Goal: Navigation & Orientation: Find specific page/section

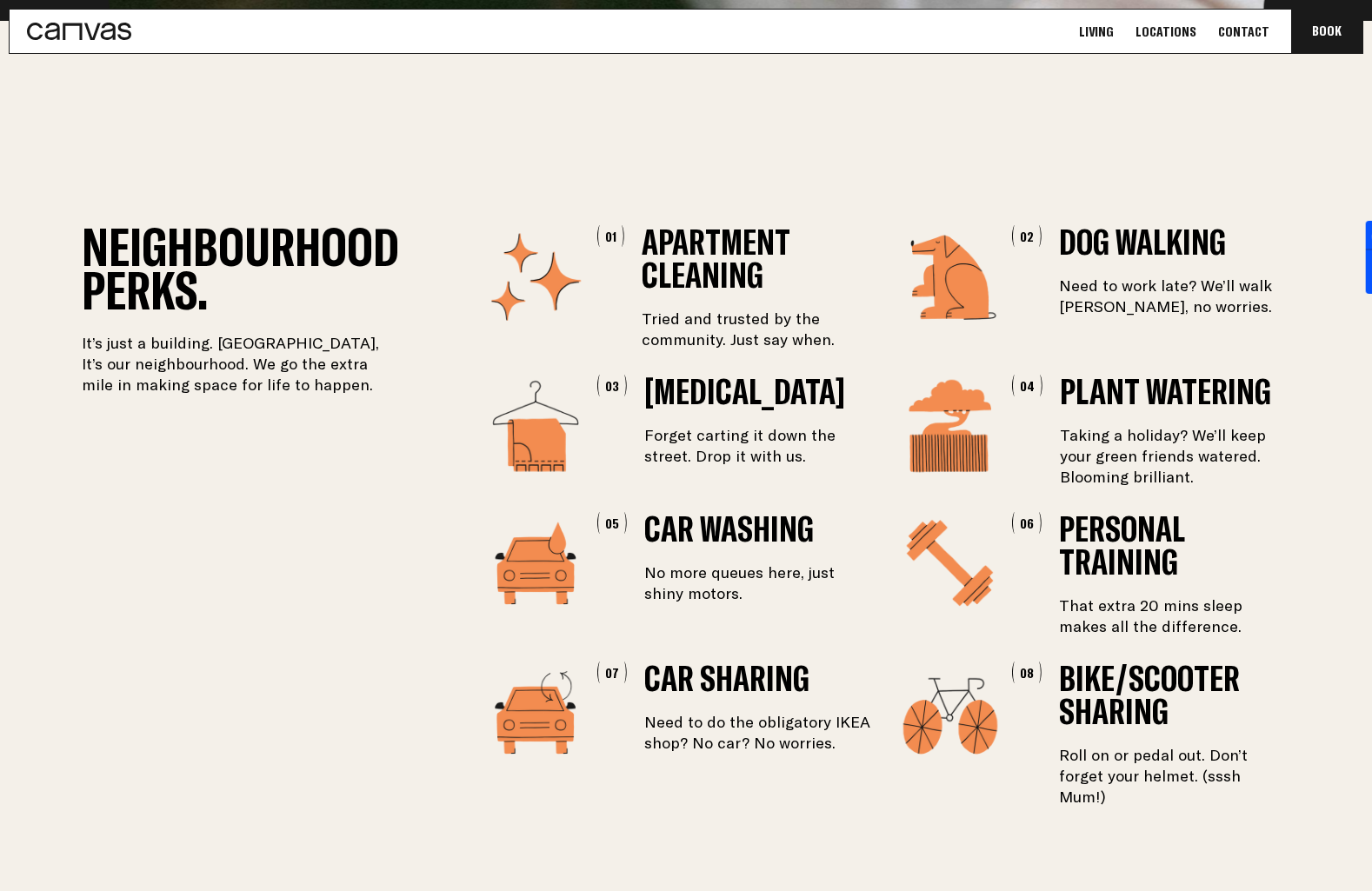
scroll to position [2840, 0]
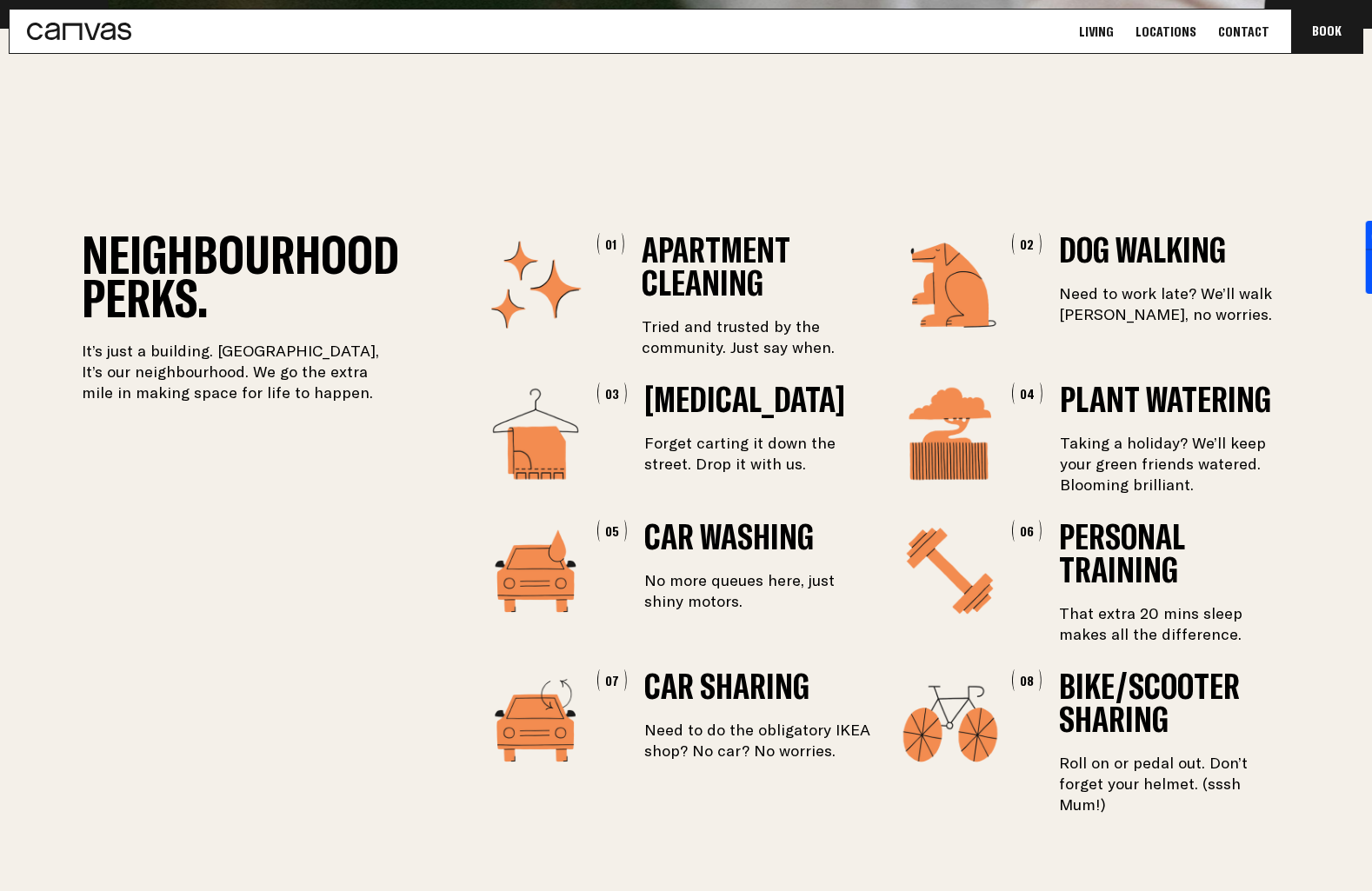
click at [1179, 23] on link "Locations" at bounding box center [1166, 32] width 71 height 18
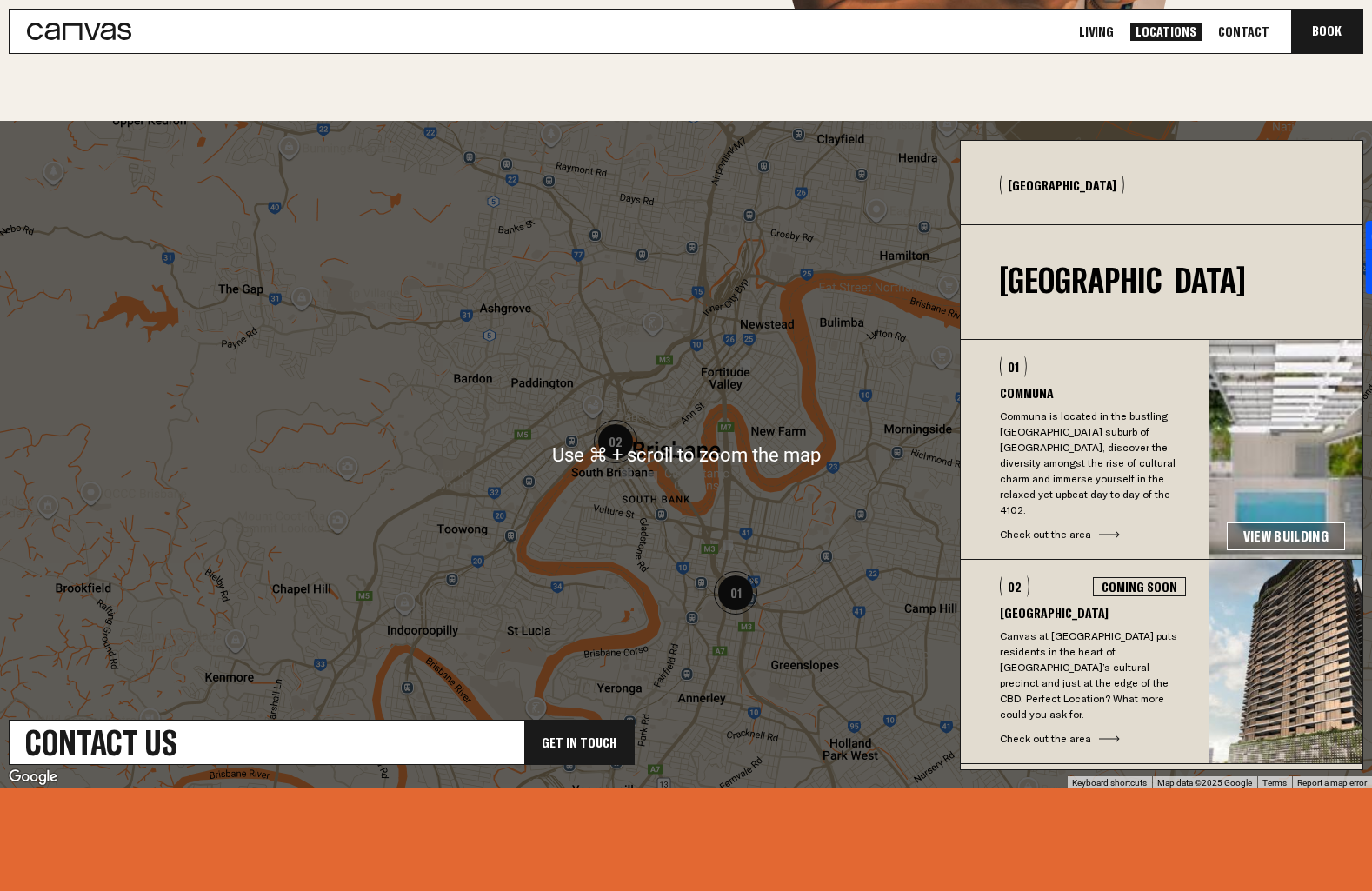
scroll to position [452, 0]
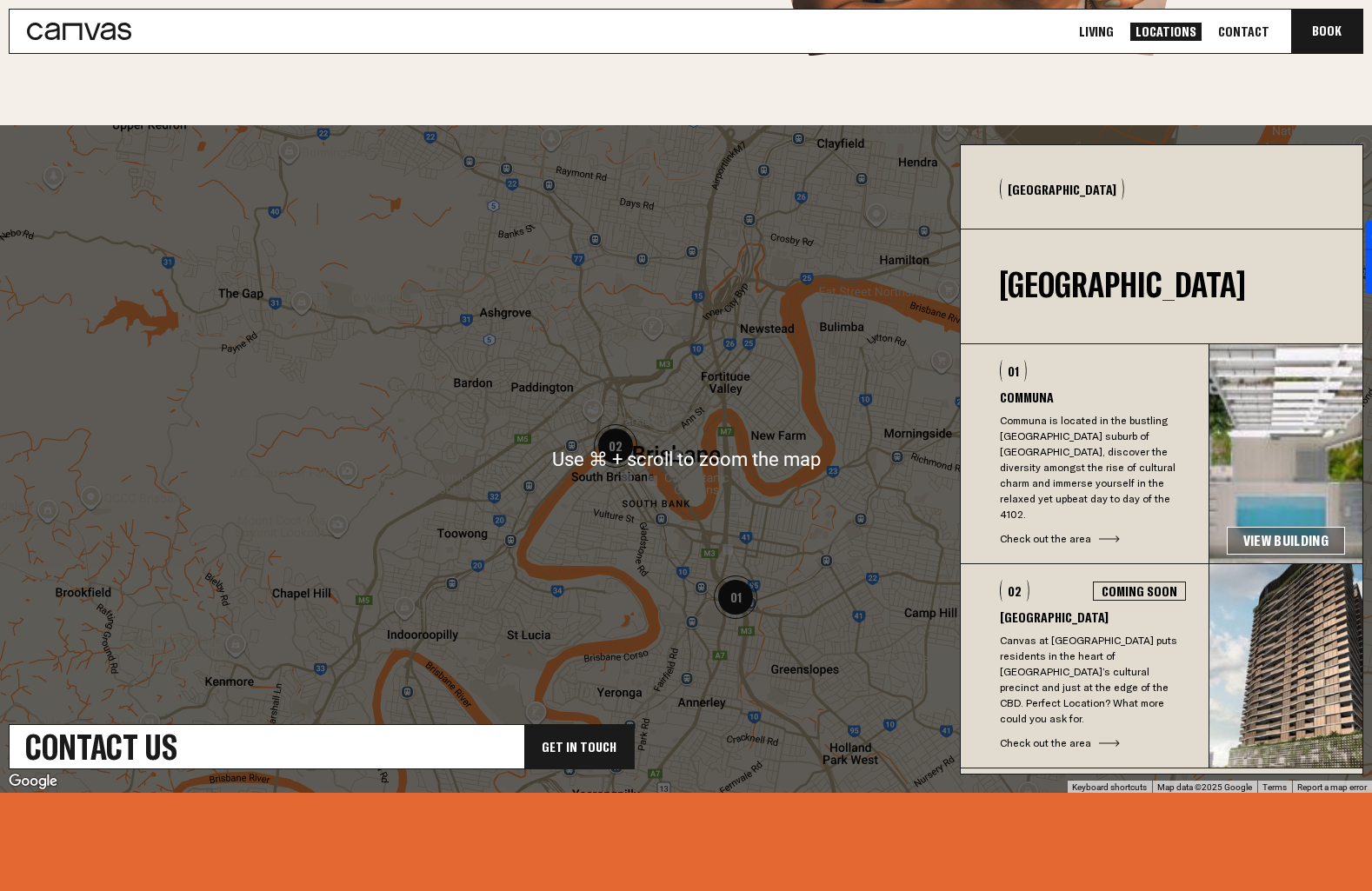
click at [1020, 195] on button "[GEOGRAPHIC_DATA]" at bounding box center [1061, 188] width 124 height 22
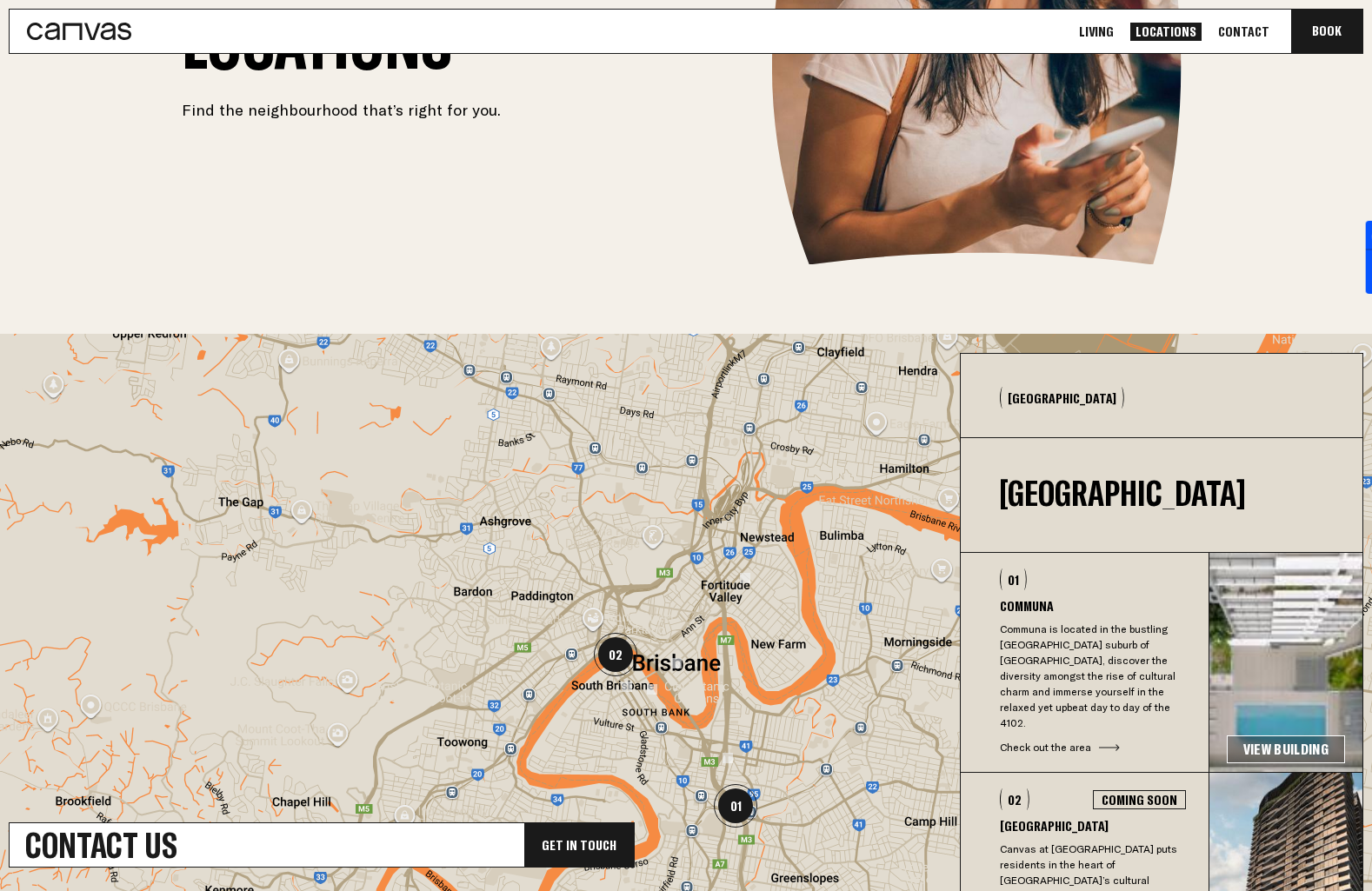
scroll to position [47, 0]
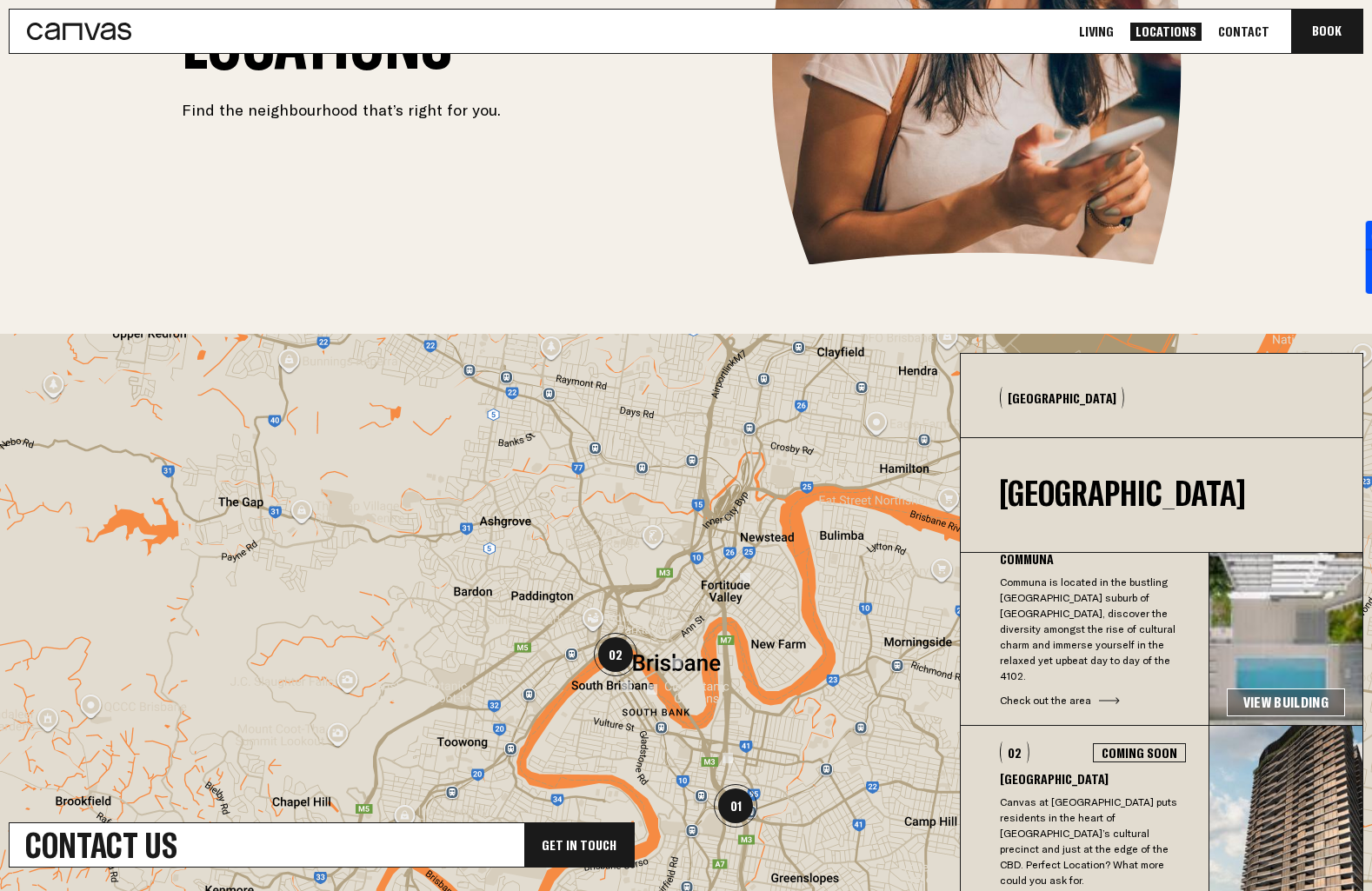
click at [1303, 688] on link "View Building" at bounding box center [1285, 702] width 118 height 28
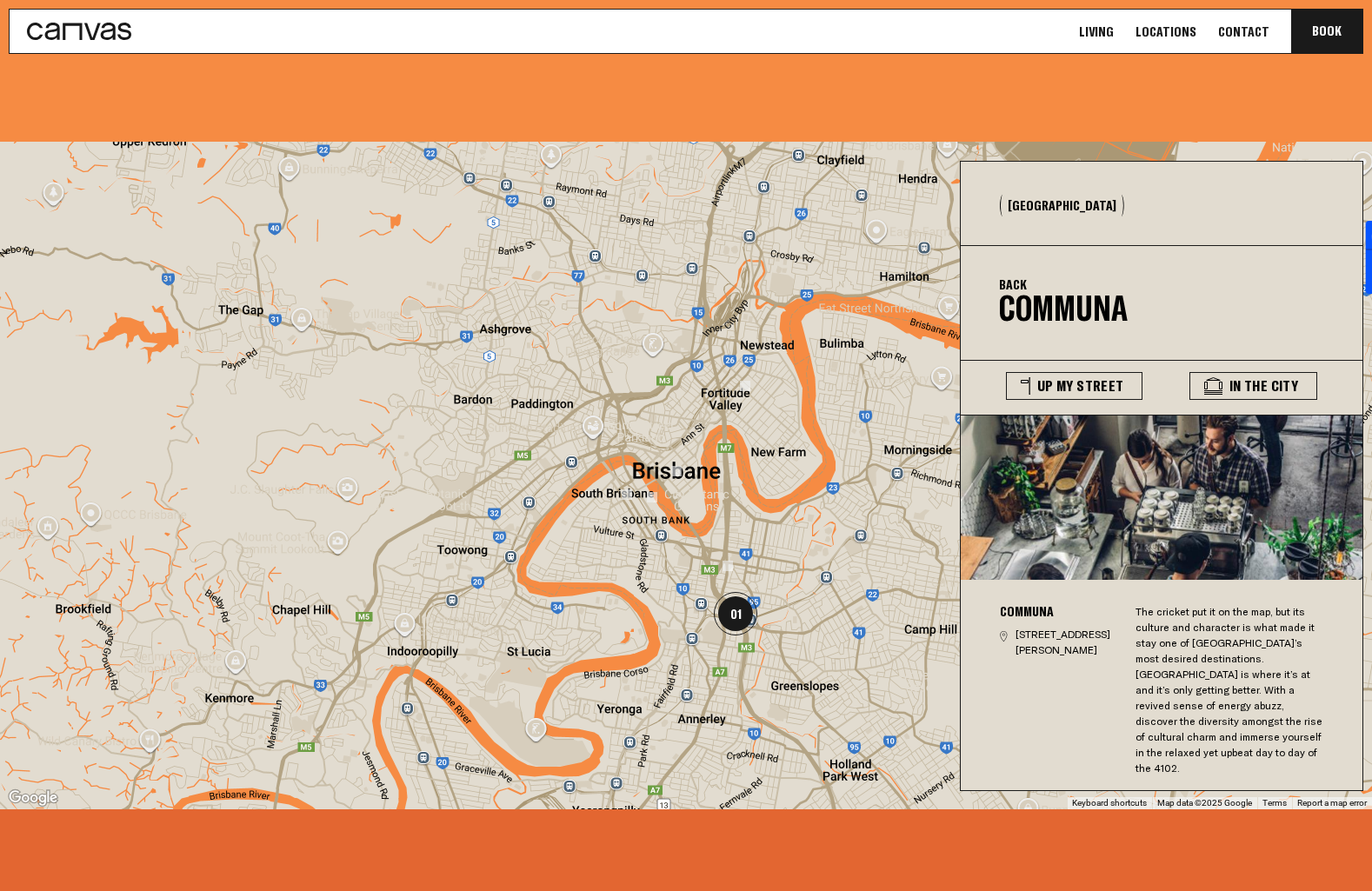
scroll to position [4492, 0]
click at [1231, 373] on button "In The City" at bounding box center [1253, 386] width 128 height 28
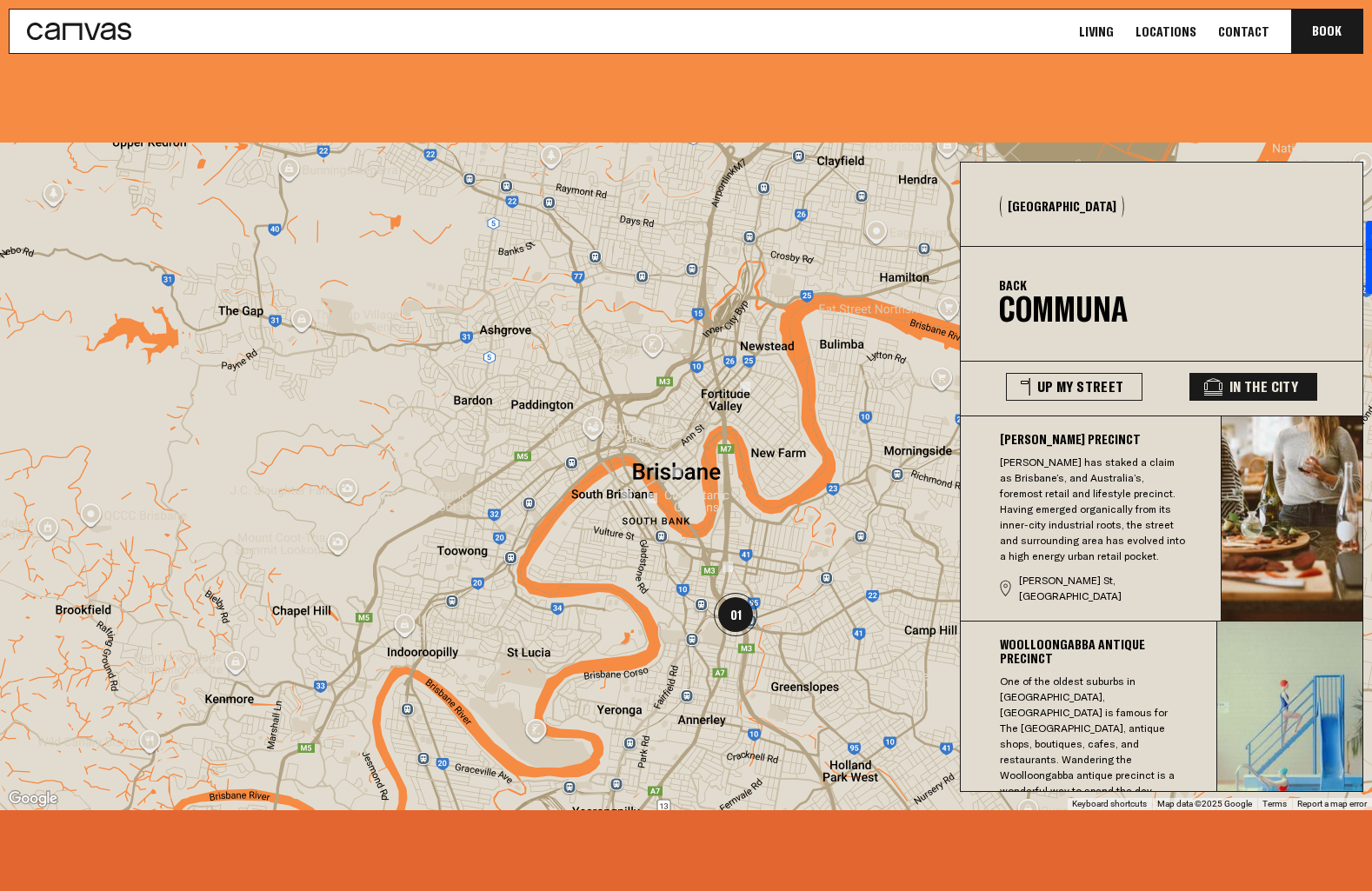
click at [1034, 196] on button "[GEOGRAPHIC_DATA]" at bounding box center [1061, 207] width 124 height 22
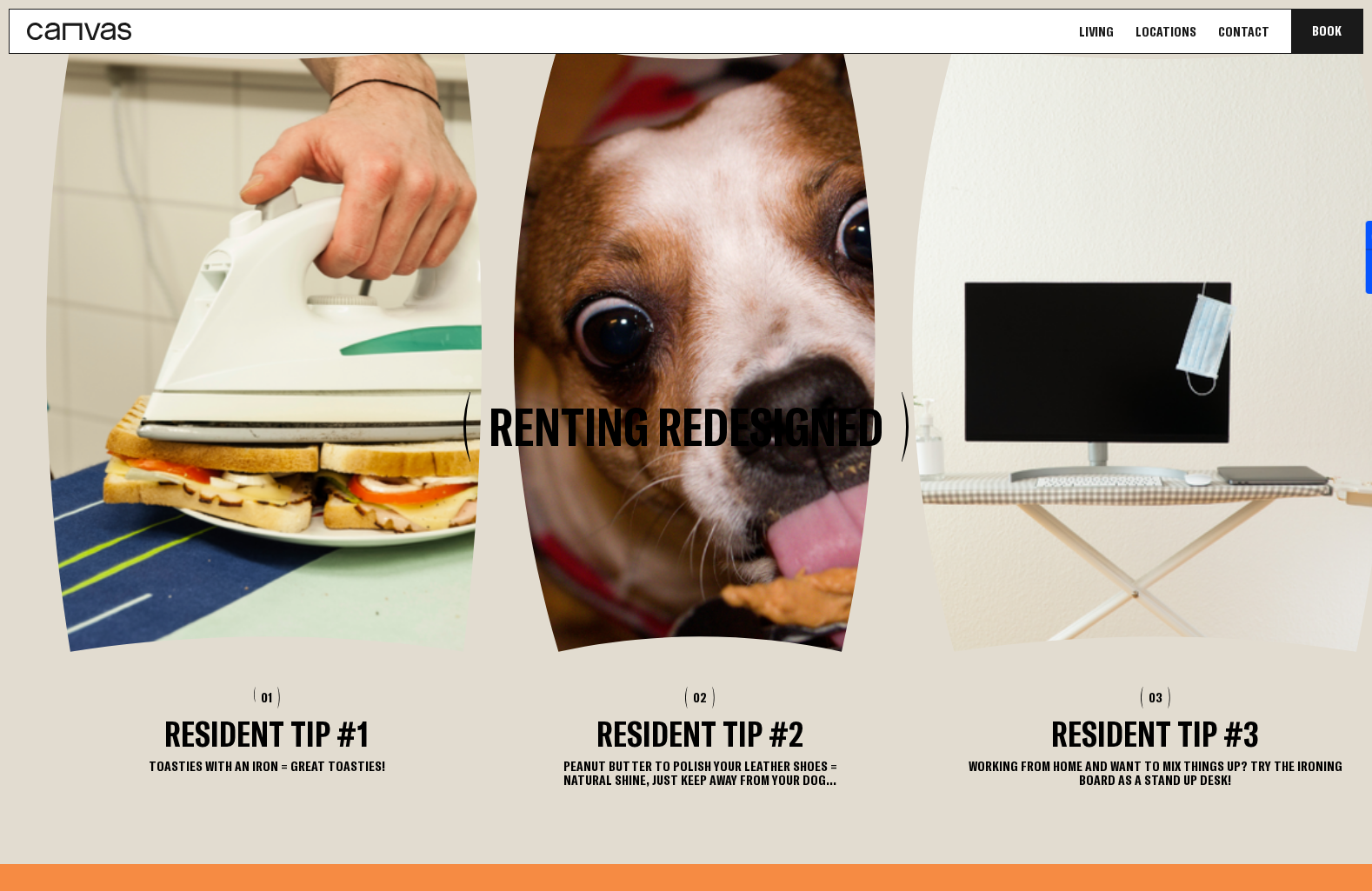
scroll to position [2364, 0]
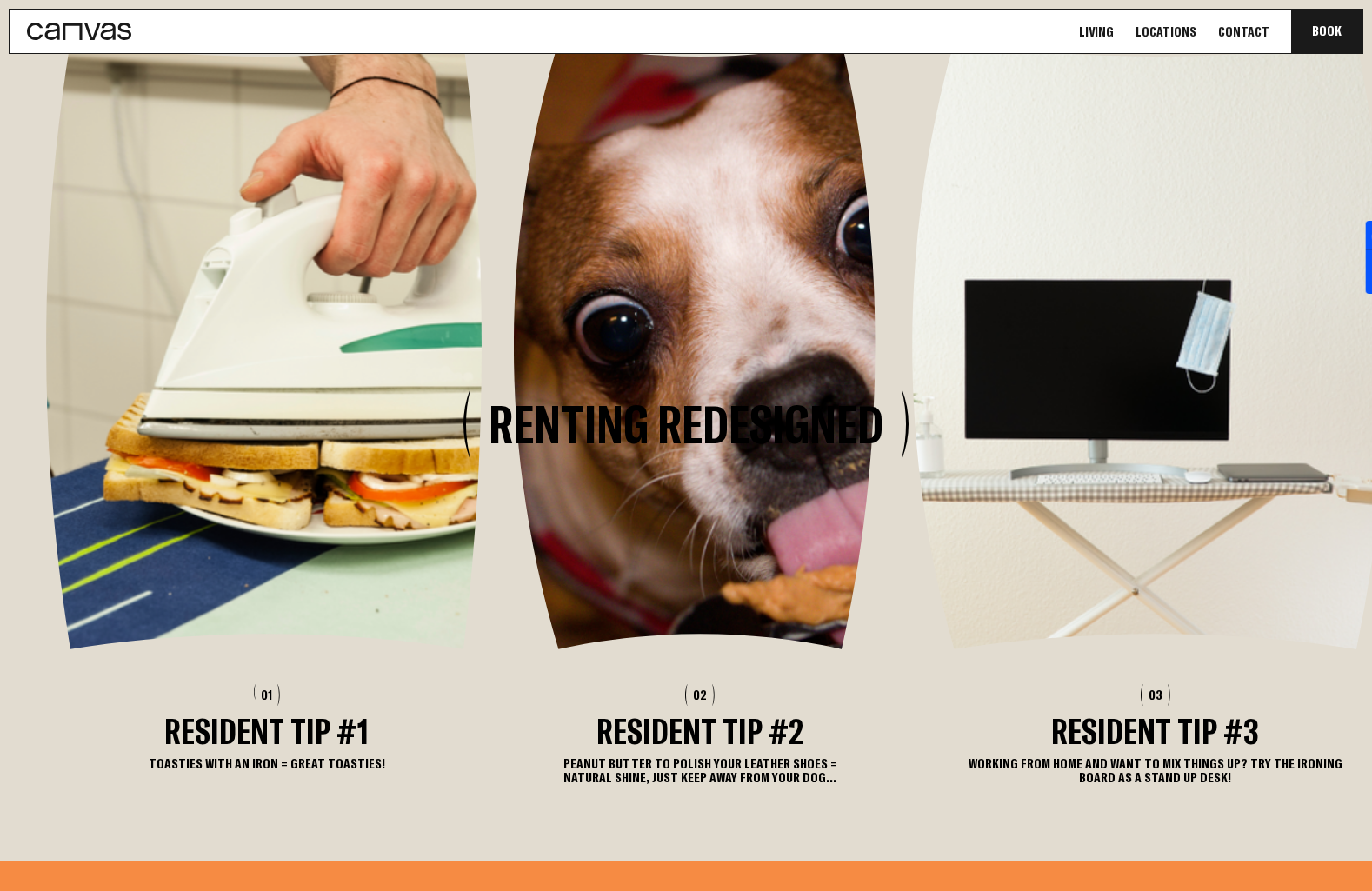
click at [683, 715] on h3 "Resident Tip #2" at bounding box center [700, 731] width 372 height 33
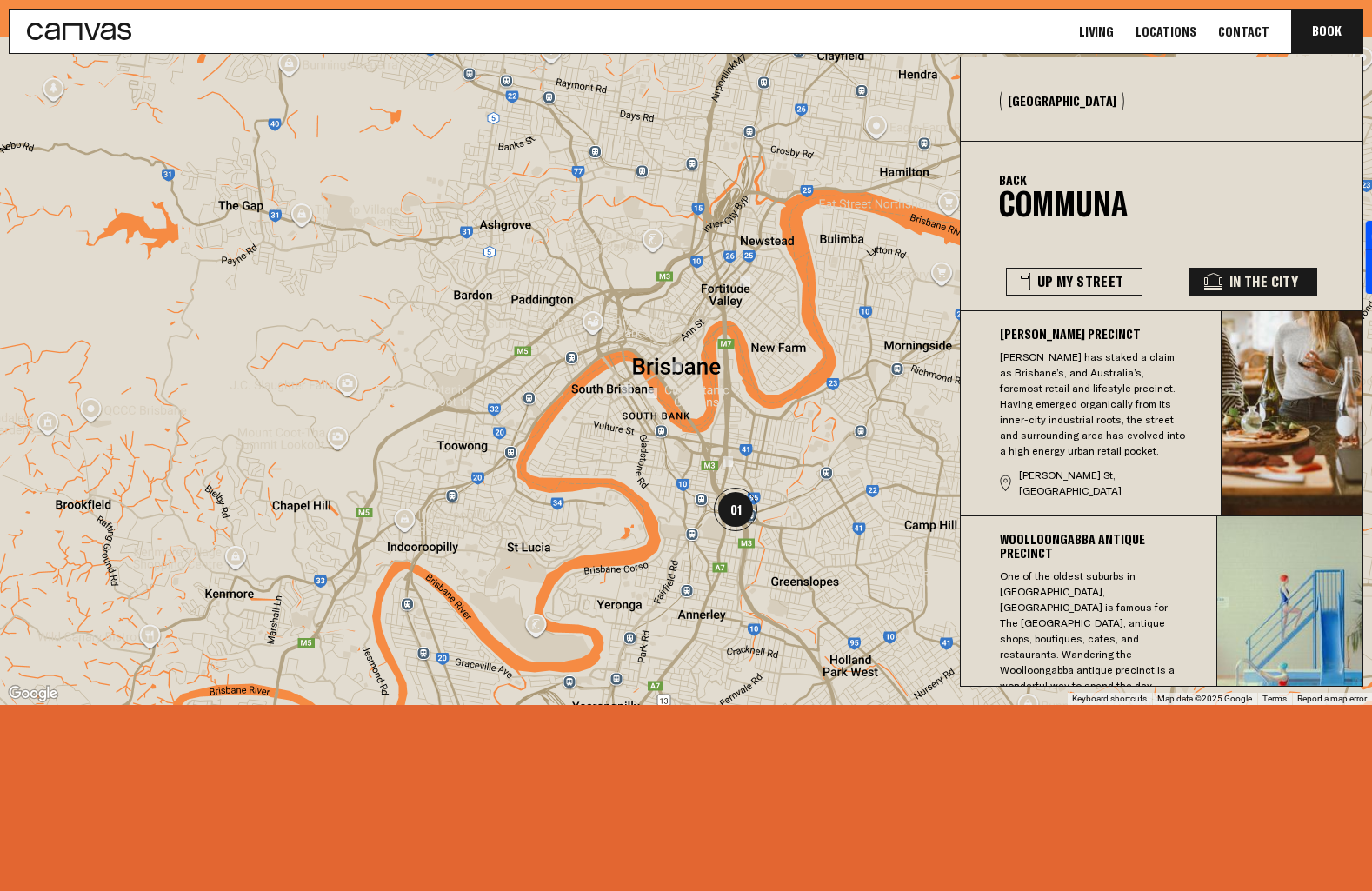
scroll to position [4523, 0]
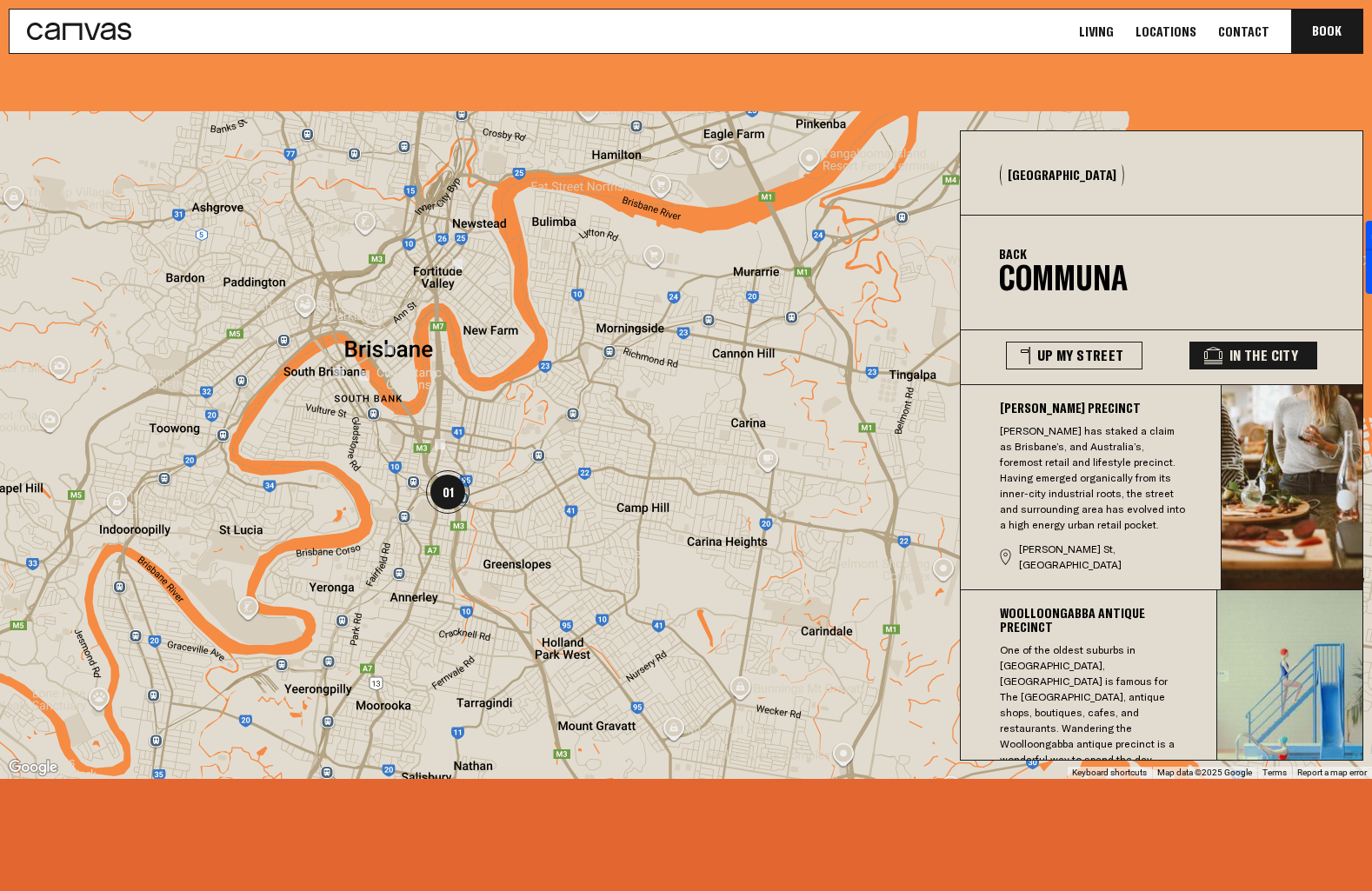
drag, startPoint x: 665, startPoint y: 482, endPoint x: 380, endPoint y: 398, distance: 297.1
click at [380, 398] on div at bounding box center [686, 445] width 1372 height 668
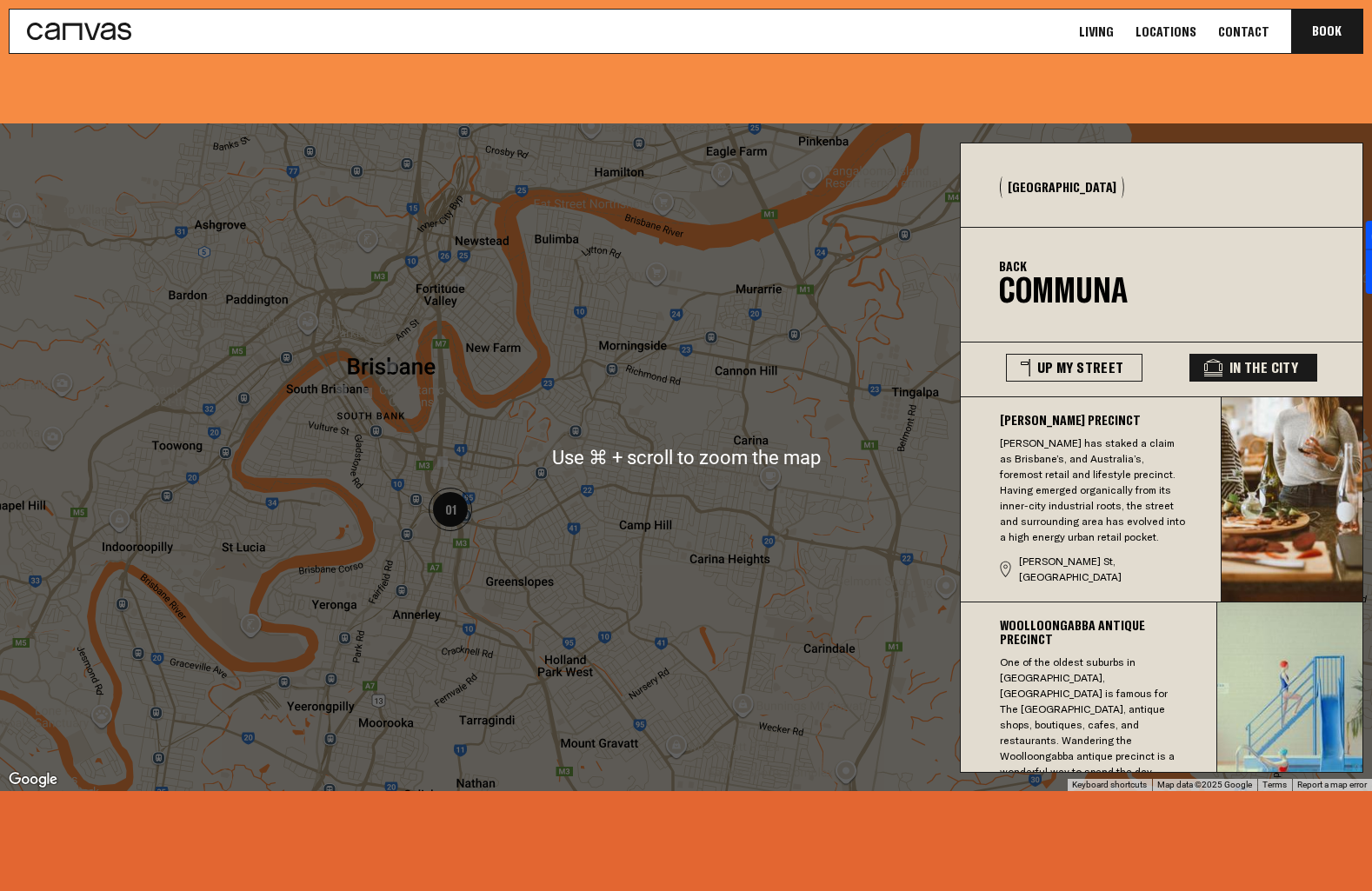
scroll to position [4510, 0]
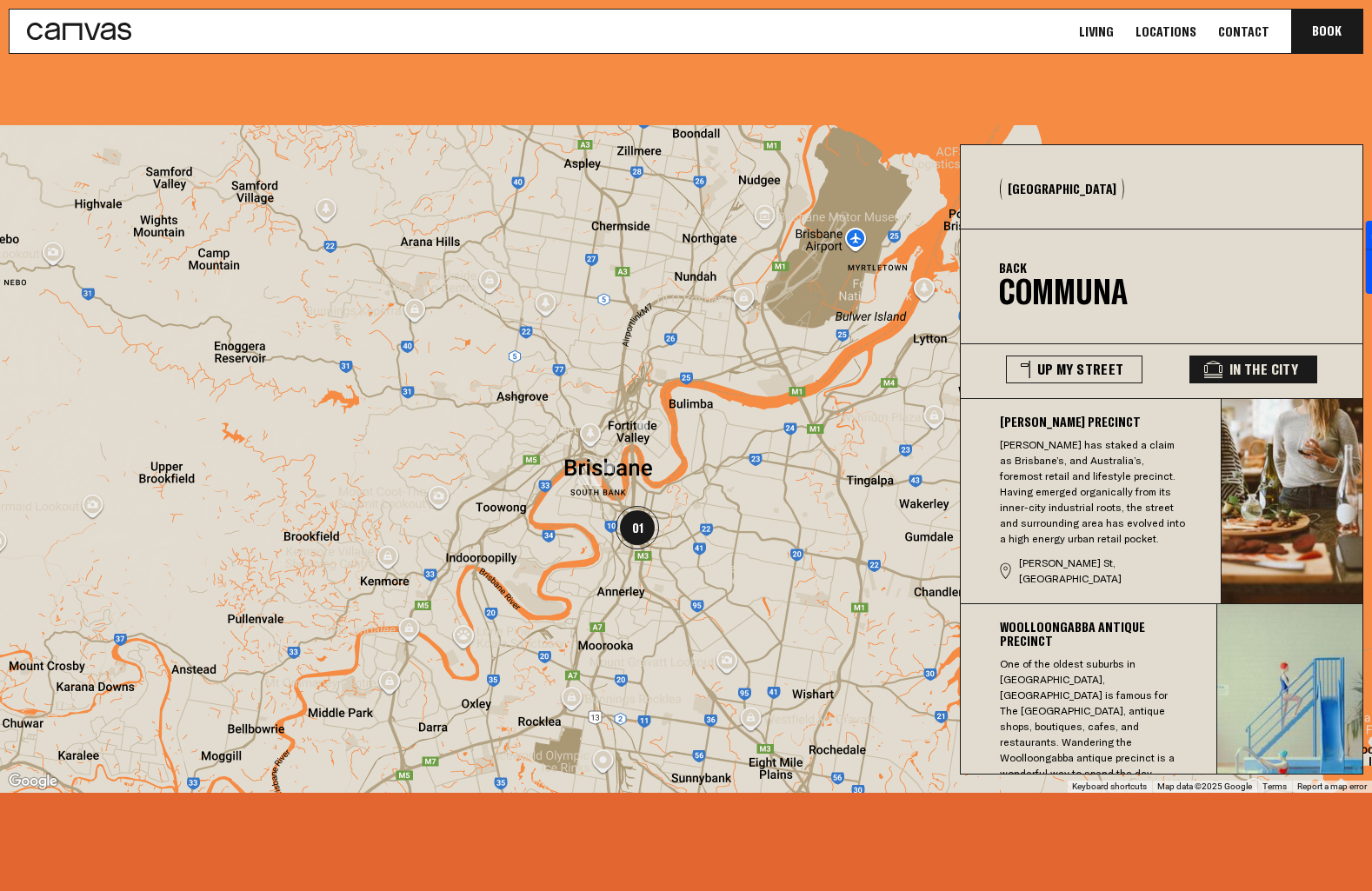
drag, startPoint x: 389, startPoint y: 396, endPoint x: 614, endPoint y: 465, distance: 235.3
click at [614, 465] on div at bounding box center [686, 458] width 1372 height 668
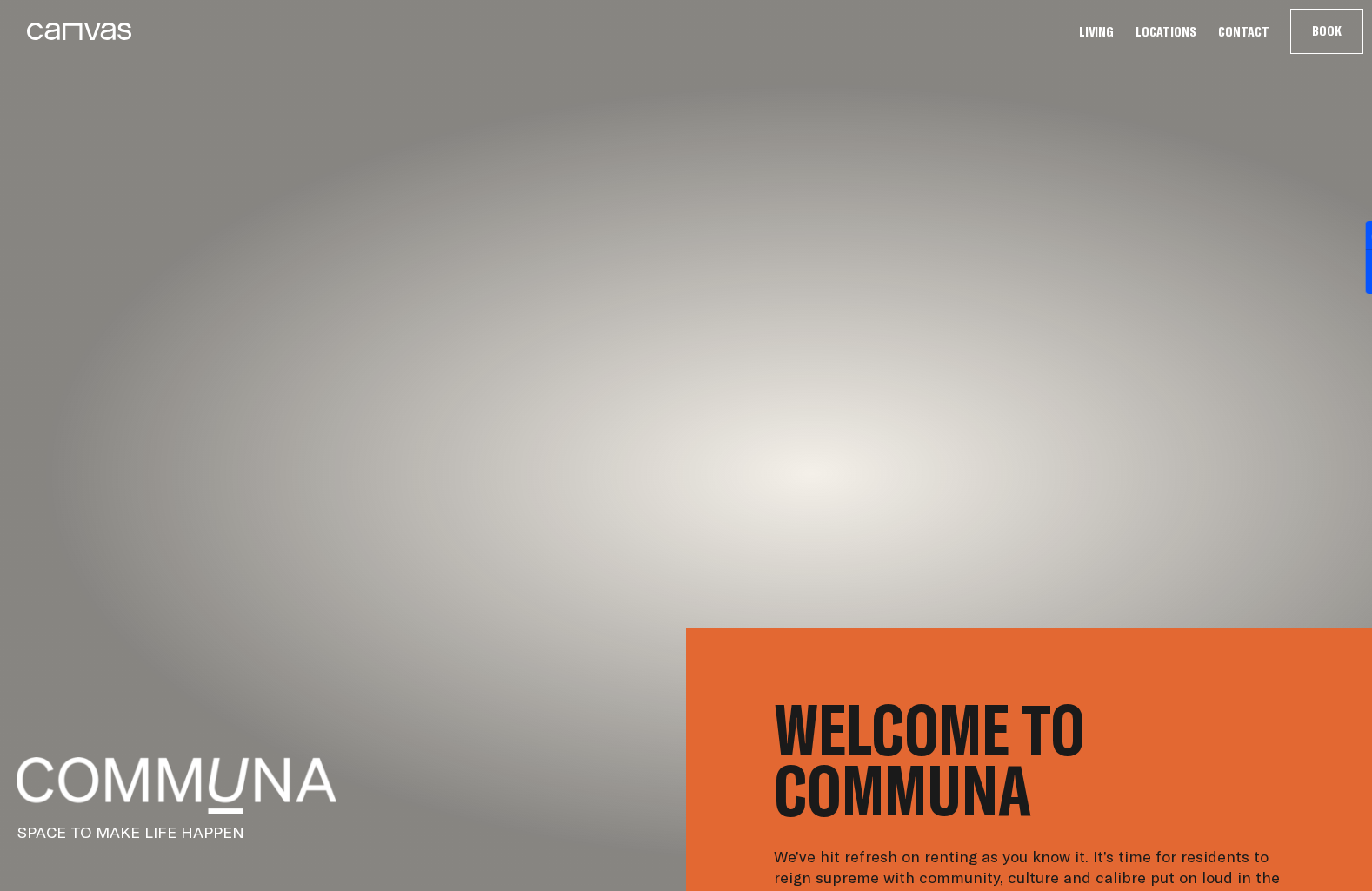
scroll to position [0, 0]
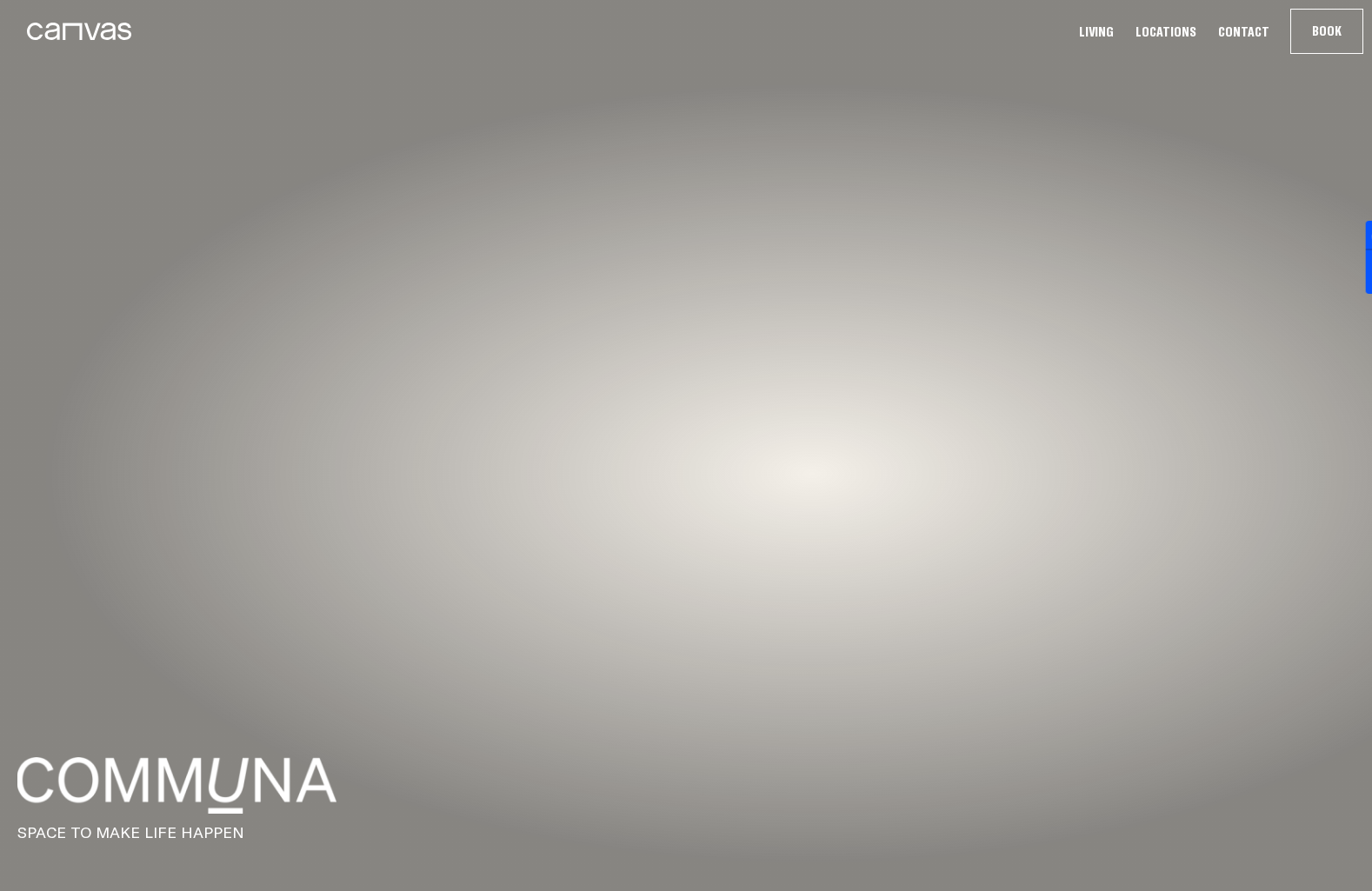
click at [1115, 33] on link "Living" at bounding box center [1096, 32] width 45 height 18
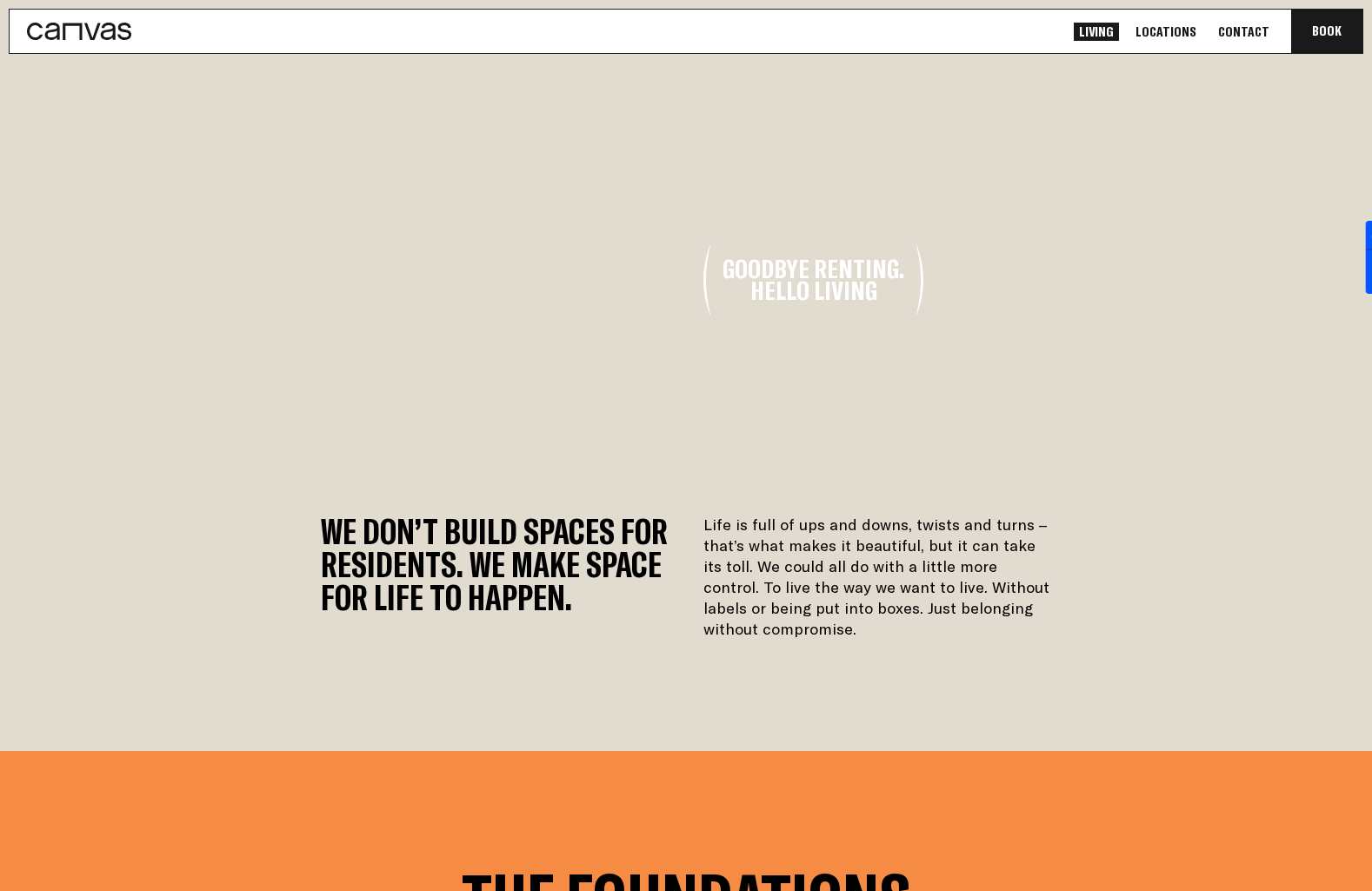
scroll to position [10, 0]
